Goal: Entertainment & Leisure: Consume media (video, audio)

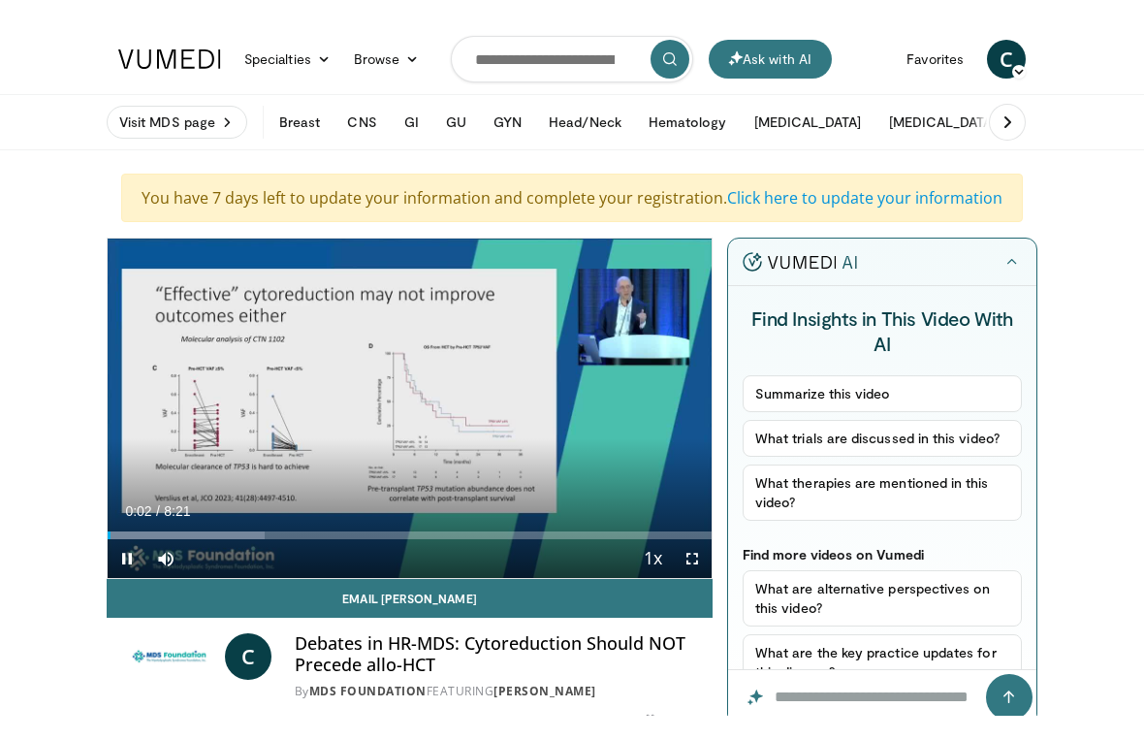
scroll to position [23, 0]
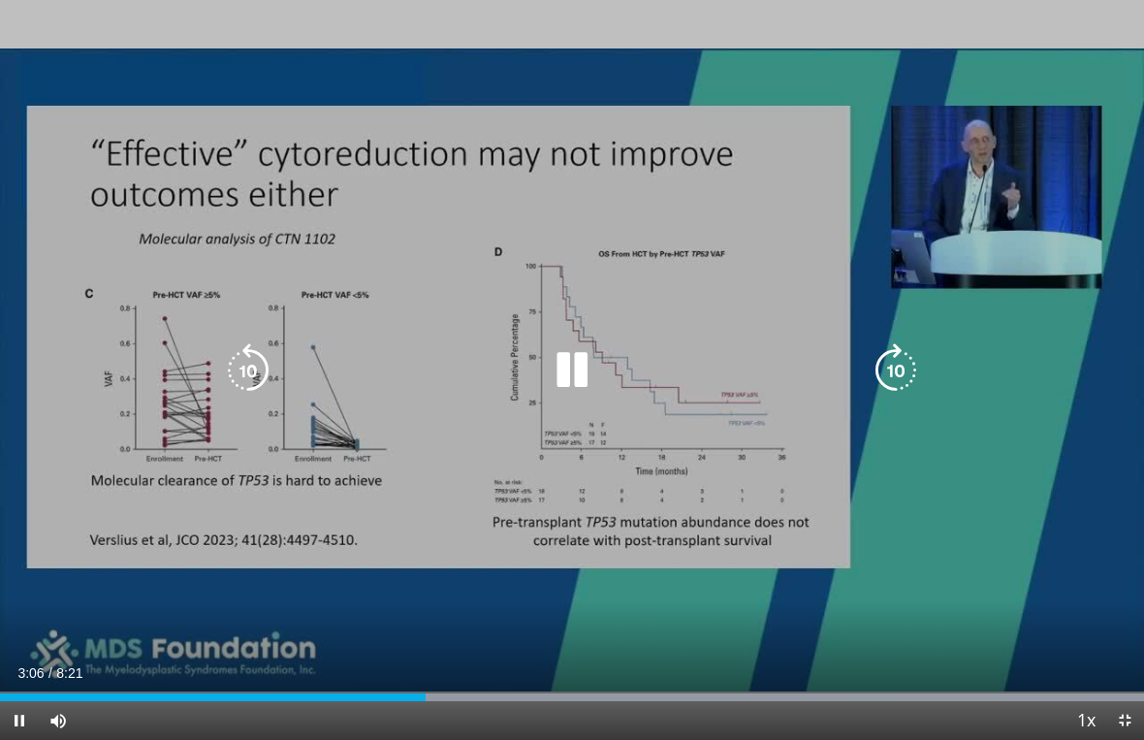
click at [579, 372] on icon "Video Player" at bounding box center [572, 370] width 54 height 54
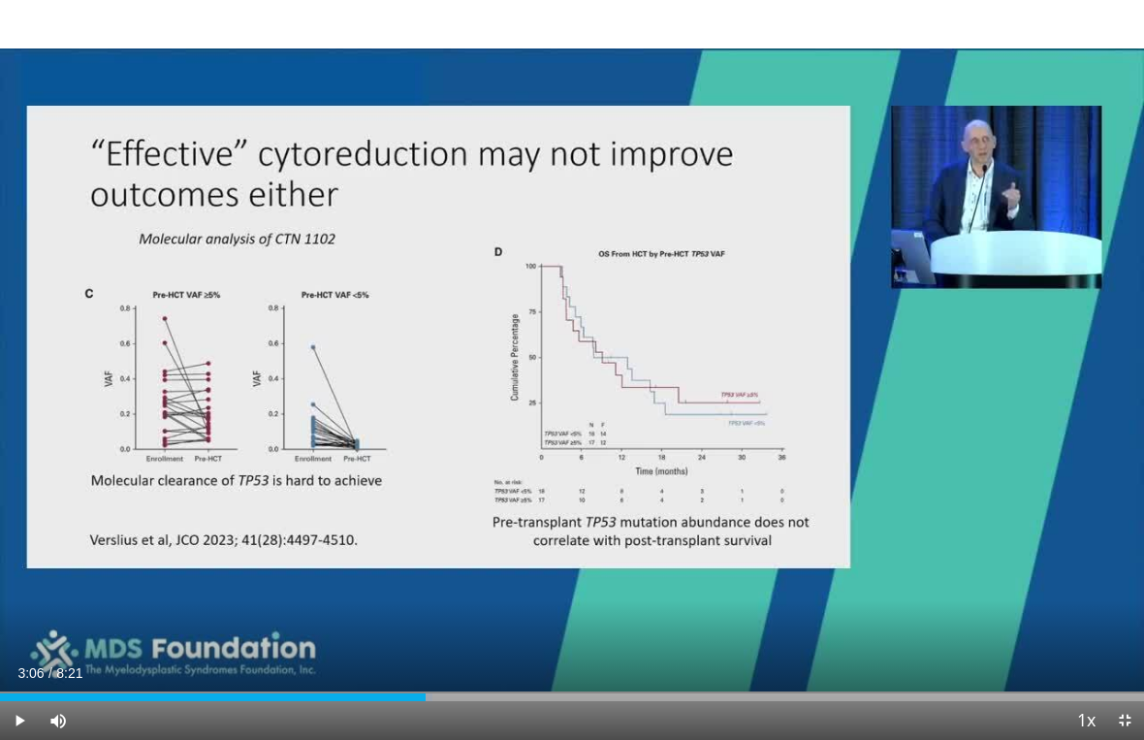
click at [502, 376] on div "10 seconds Tap to unmute" at bounding box center [572, 370] width 1144 height 740
click at [589, 446] on div "10 seconds Tap to unmute" at bounding box center [572, 370] width 1144 height 740
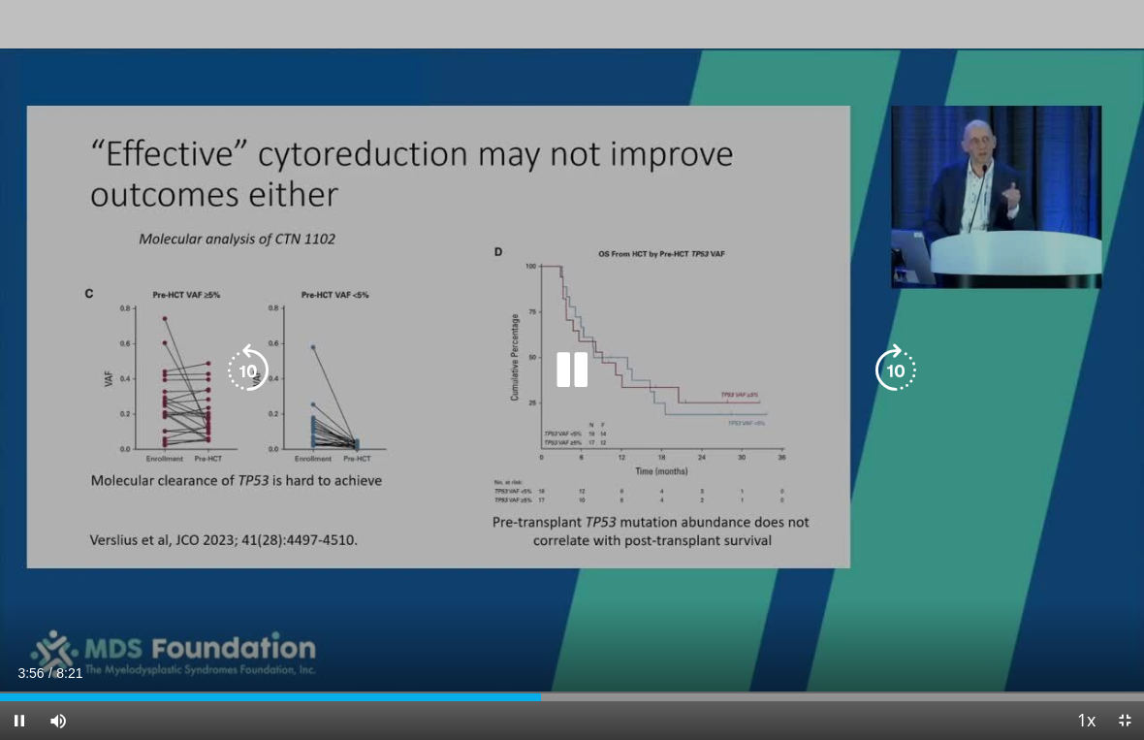
click at [564, 374] on icon "Video Player" at bounding box center [572, 370] width 54 height 54
click at [565, 372] on icon "Video Player" at bounding box center [572, 370] width 54 height 54
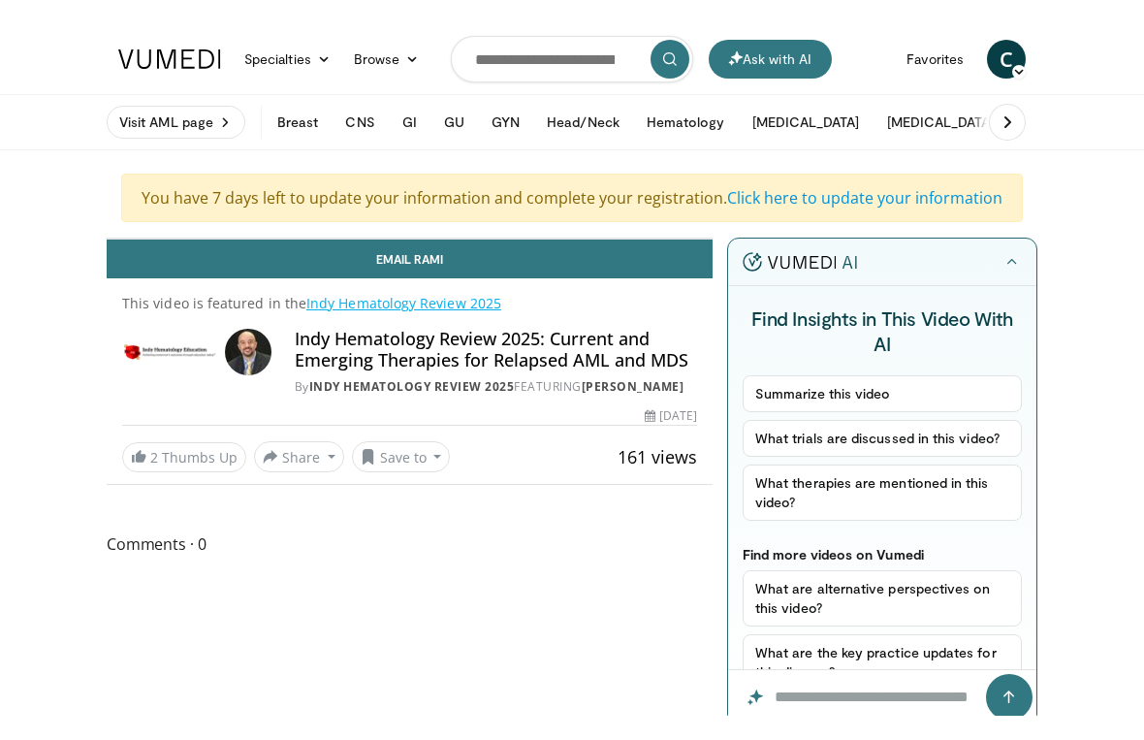
scroll to position [23, 0]
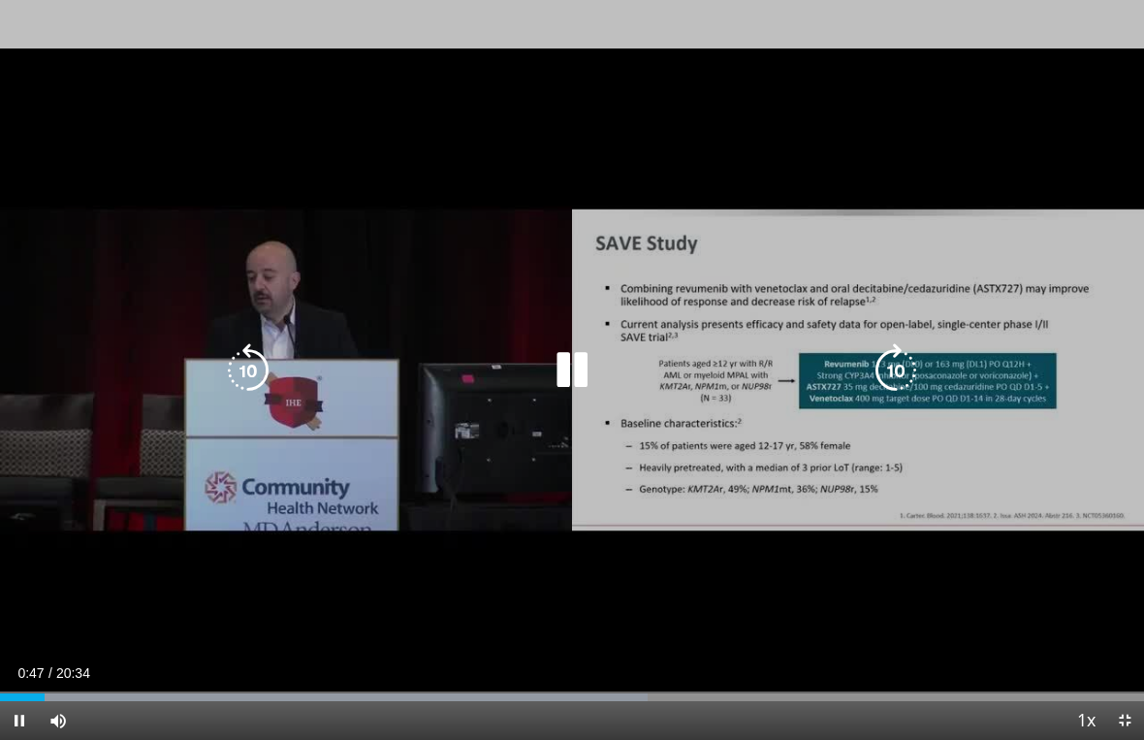
click at [564, 383] on icon "Video Player" at bounding box center [572, 370] width 54 height 54
